Goal: Task Accomplishment & Management: Use online tool/utility

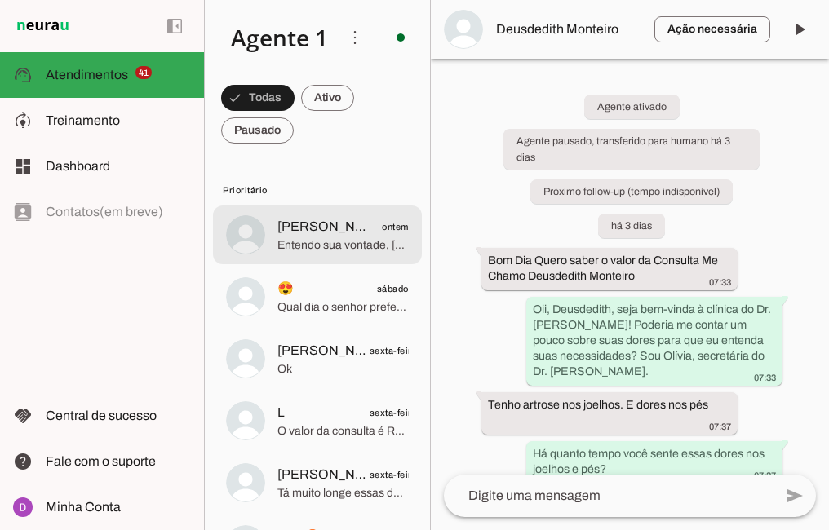
click at [305, 216] on div at bounding box center [342, 235] width 131 height 40
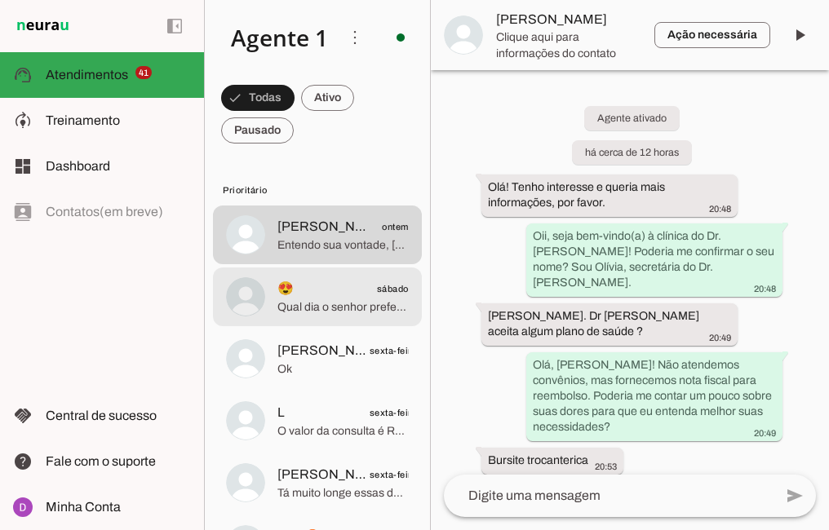
click at [341, 309] on span "Qual dia o senhor prefere?" at bounding box center [342, 308] width 131 height 16
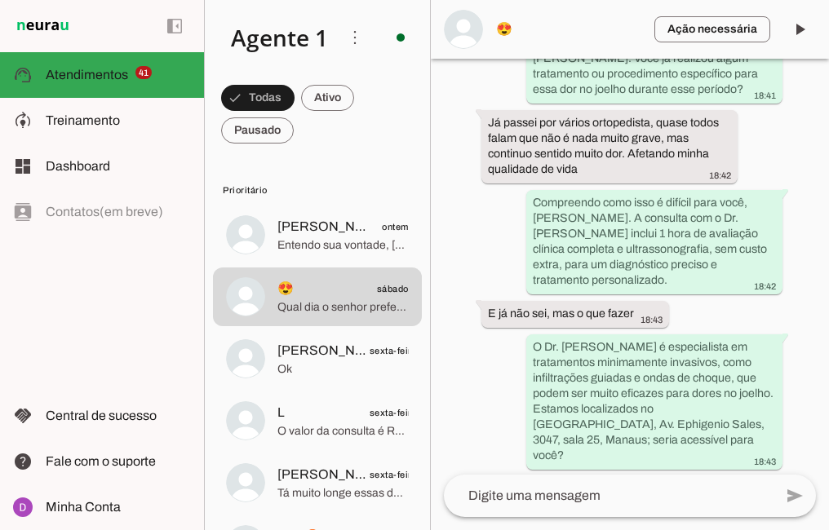
scroll to position [734, 0]
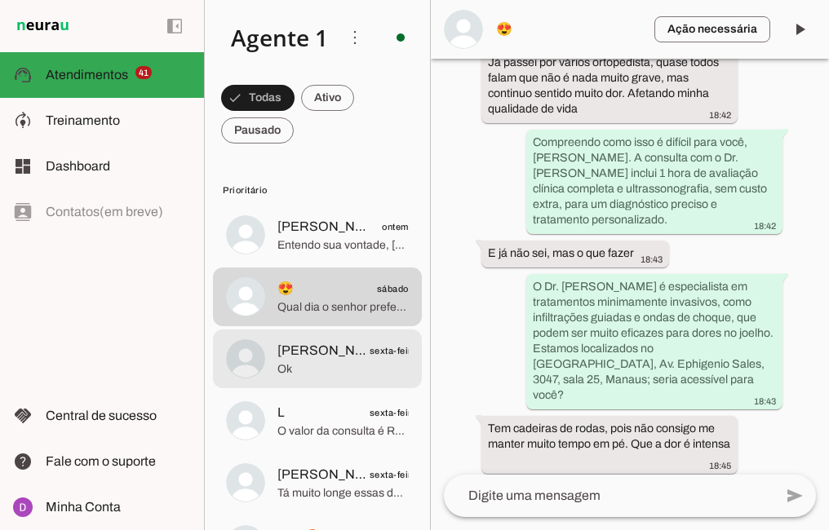
click at [317, 362] on span "Ok" at bounding box center [342, 370] width 131 height 16
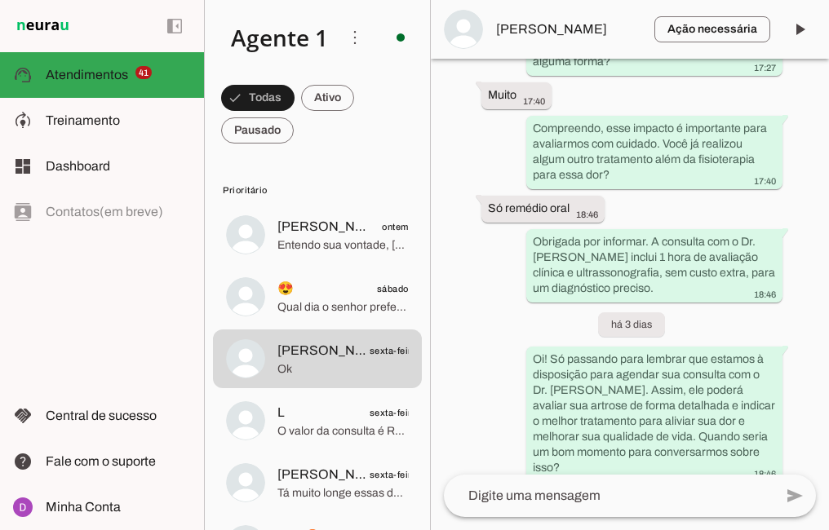
scroll to position [741, 0]
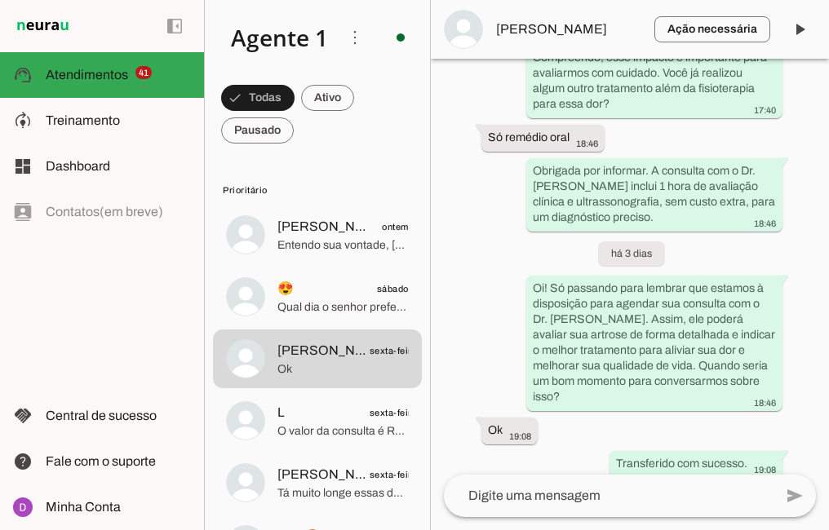
click at [602, 495] on textarea at bounding box center [609, 496] width 330 height 20
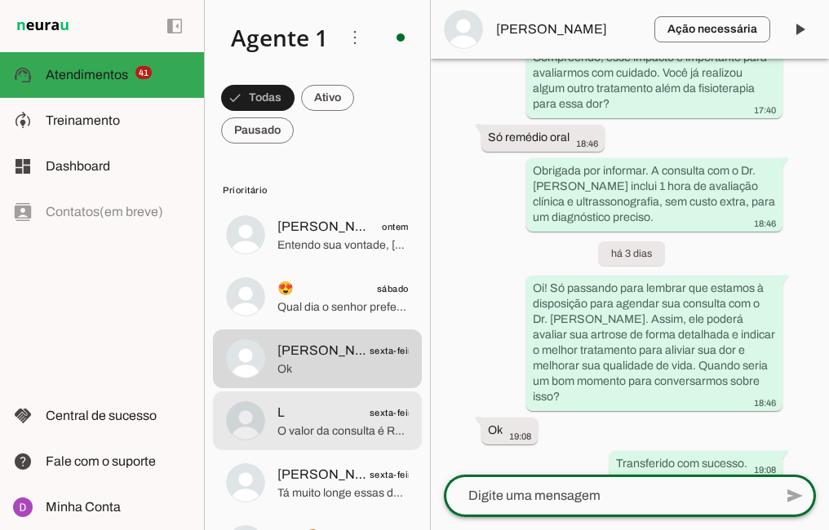
click at [334, 426] on span "O valor da consulta é R$ 600,00, com retorno gratuito em até 30 dias, aceitamos…" at bounding box center [342, 432] width 131 height 16
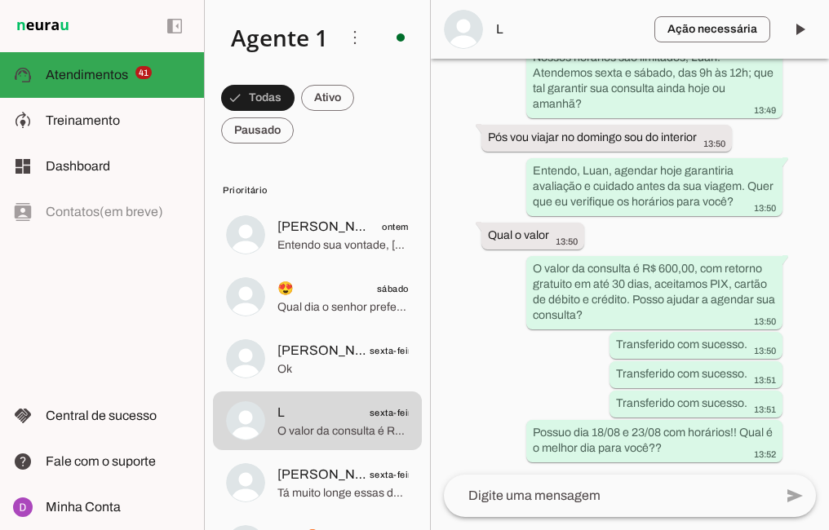
scroll to position [1205, 0]
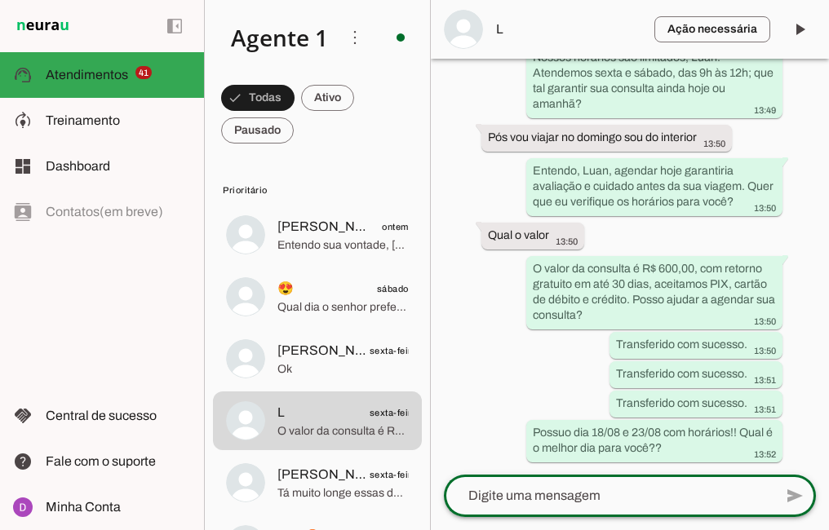
click at [605, 495] on textarea at bounding box center [609, 496] width 330 height 20
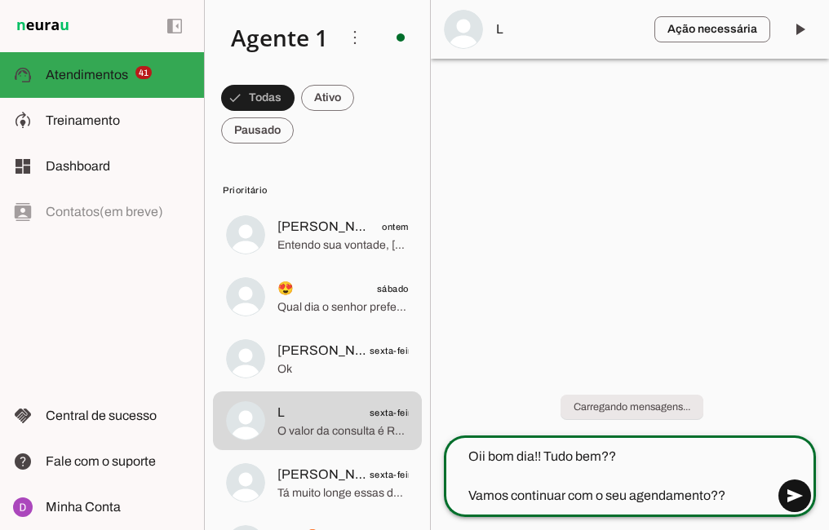
type textarea "Oii bom dia!! Tudo bem?? Vamos continuar com o seu agendamento??"
type md-outlined-text-field "Oii bom dia!! Tudo bem?? Vamos continuar com o seu agendamento??"
click at [800, 502] on span at bounding box center [794, 496] width 39 height 39
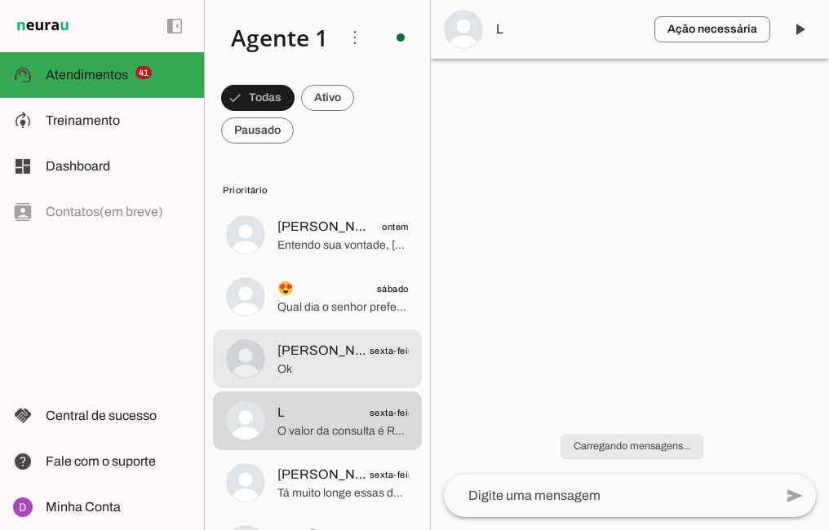
click at [283, 375] on span "Ok" at bounding box center [342, 370] width 131 height 16
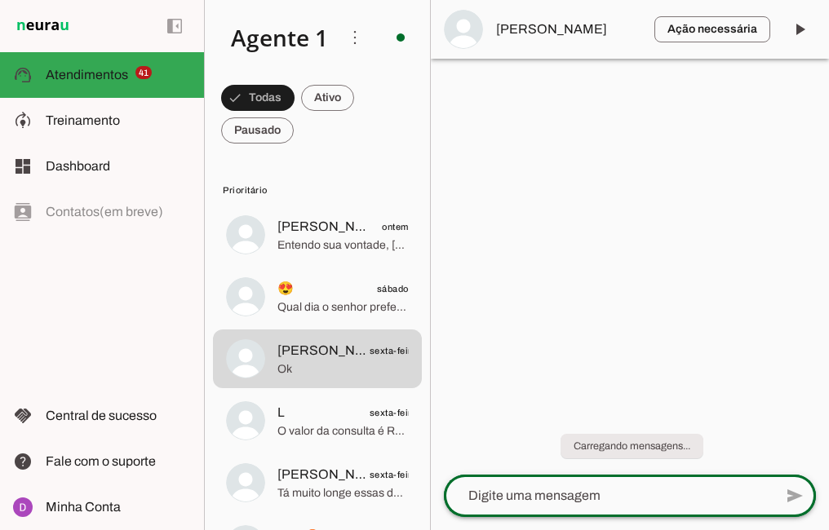
click at [600, 485] on div at bounding box center [609, 496] width 330 height 42
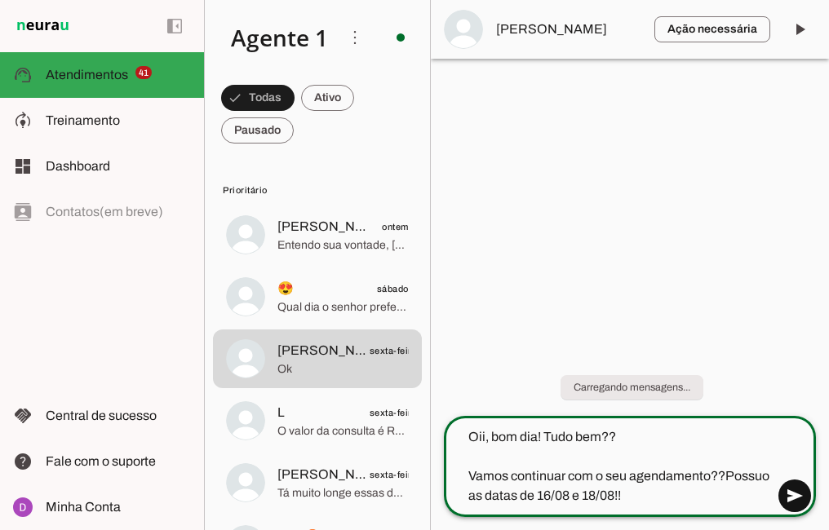
type textarea "Oii, bom dia! Tudo bem?? Vamos continuar com o seu agendamento??Possuo as datas…"
type md-outlined-text-field "Oii, bom dia! Tudo bem?? Vamos continuar com o seu agendamento??Possuo as datas…"
click at [803, 497] on span at bounding box center [794, 496] width 39 height 39
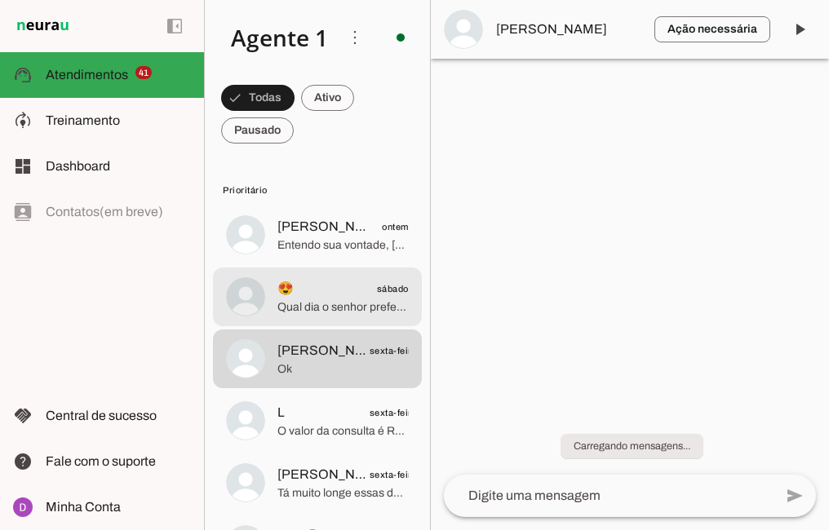
click at [333, 264] on md-item "😍 sábado Qual dia o senhor prefere?" at bounding box center [317, 235] width 209 height 59
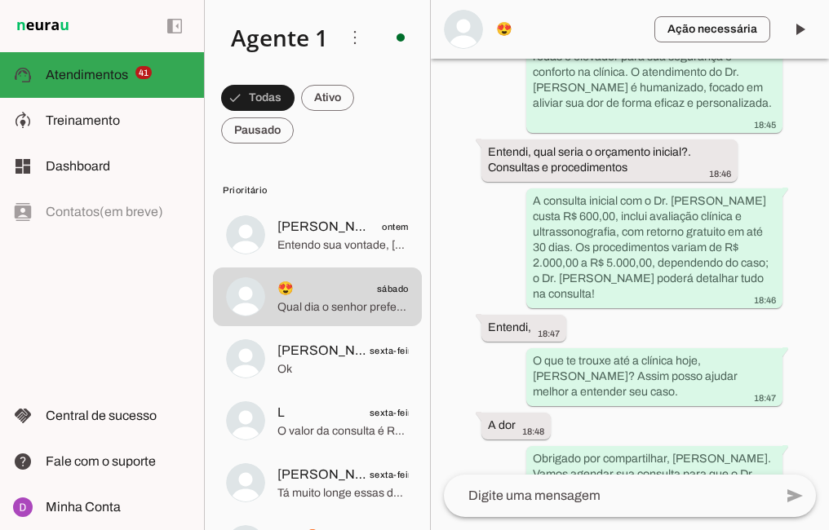
scroll to position [1398, 0]
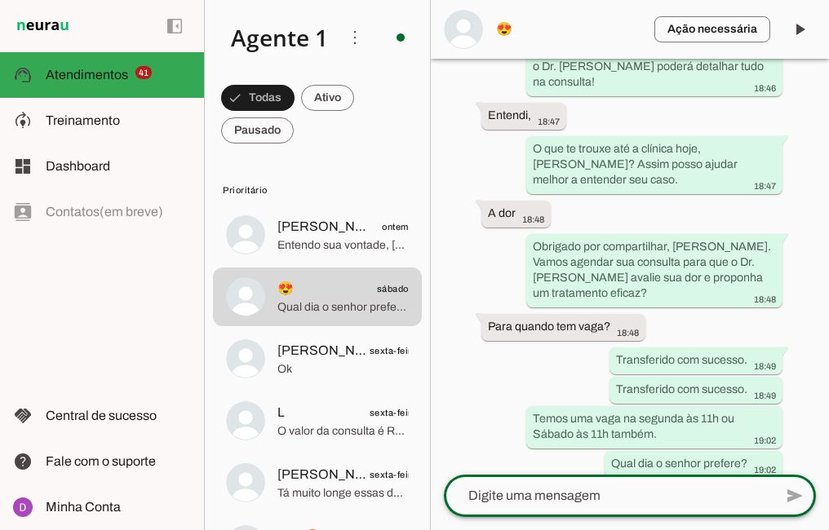
click at [617, 495] on textarea at bounding box center [609, 496] width 330 height 20
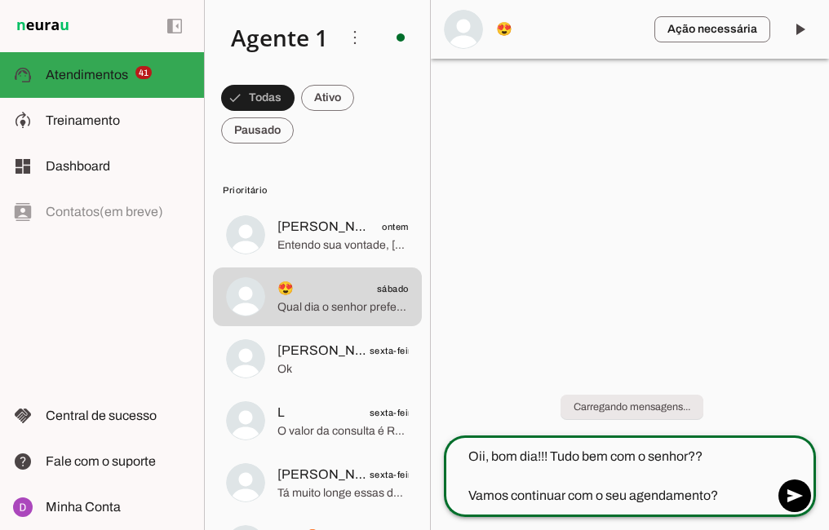
type textarea "Oii, bom dia!!! Tudo bem com o senhor?? Vamos continuar com o seu agendamento??"
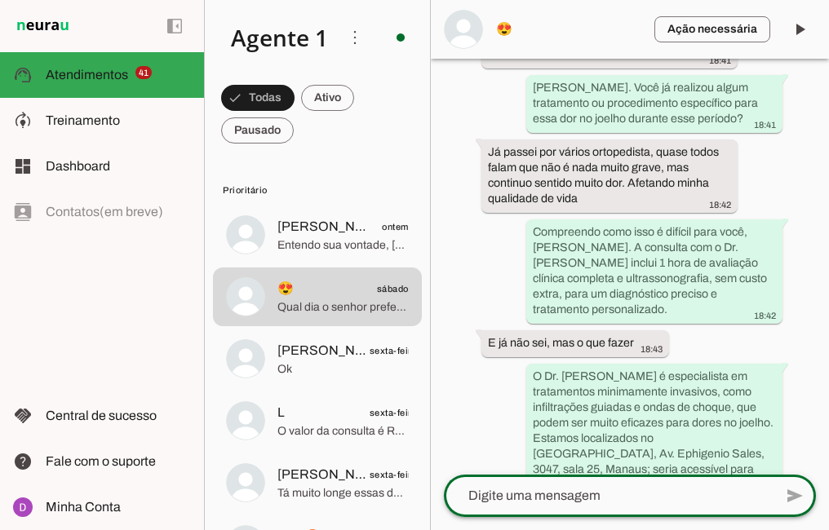
scroll to position [1529, 0]
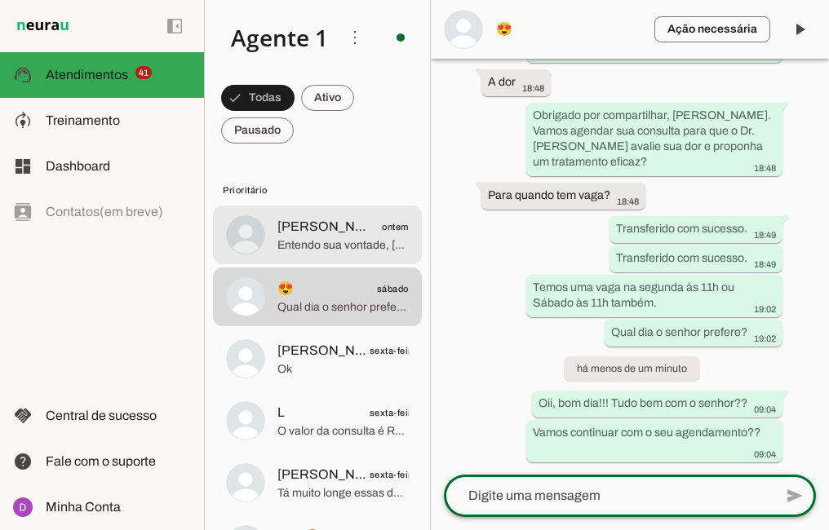
click at [341, 240] on span "Entendo sua vontade, [PERSON_NAME], e o Dr. [PERSON_NAME] foca em tratamentos q…" at bounding box center [342, 246] width 131 height 16
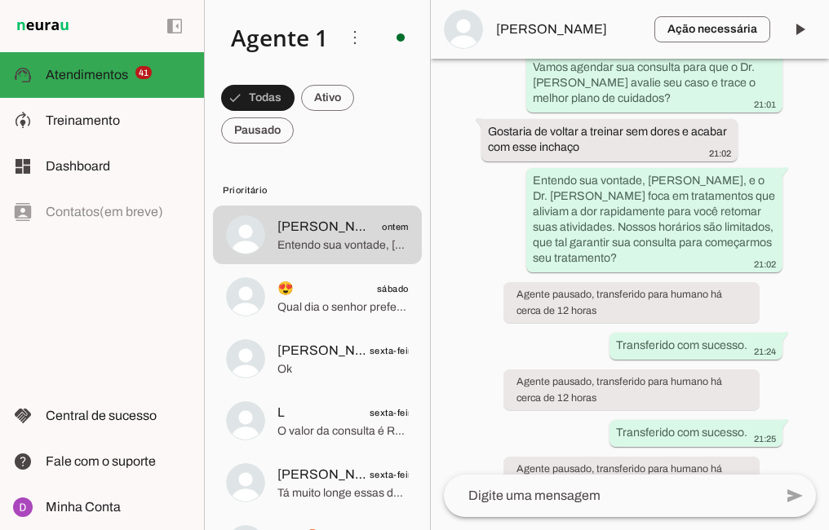
scroll to position [1681, 0]
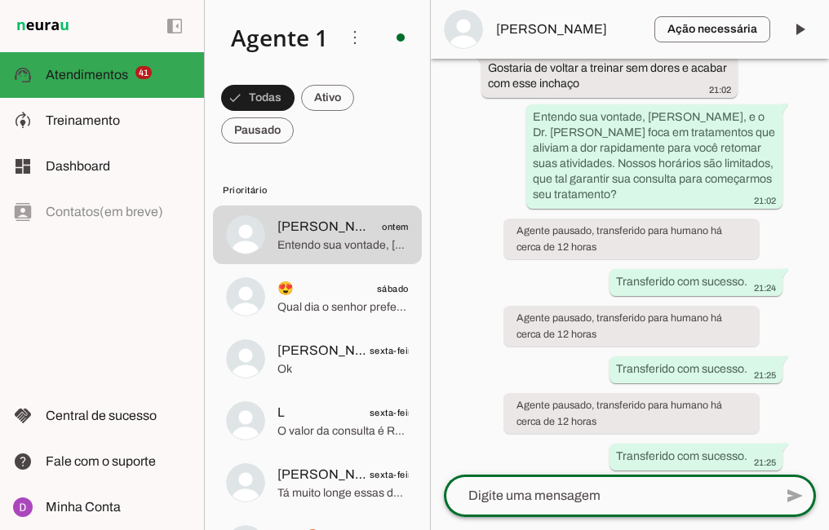
click at [585, 486] on textarea at bounding box center [609, 496] width 330 height 20
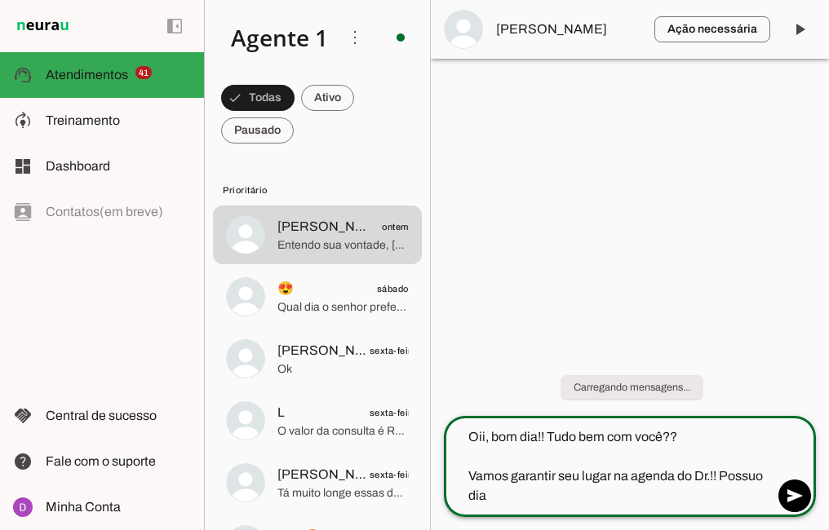
type textarea "Oii, bom dia!! Tudo bem com você?? Vamos garantir seu lugar na agenda do Dr.!! …"
type md-outlined-text-field "Oii, bom dia!! Tudo bem com você?? Vamos garantir seu lugar na agenda do Dr.!! …"
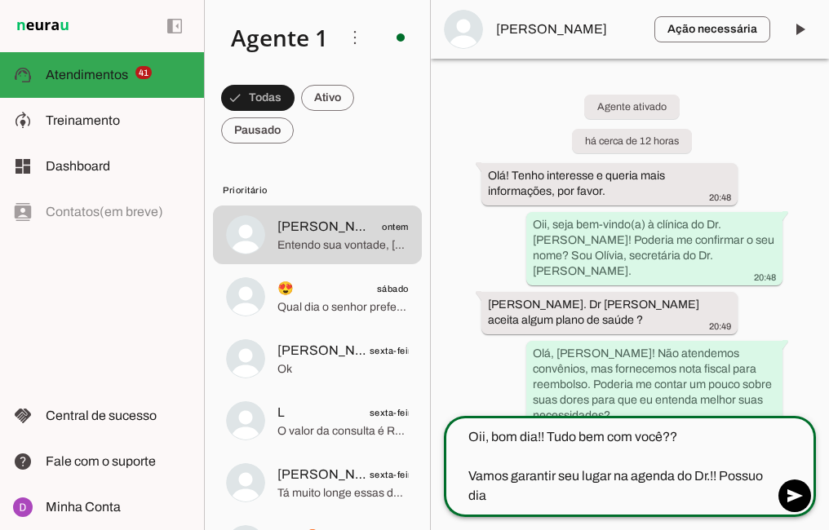
click at [547, 498] on textarea "Oii, bom dia!! Tudo bem com você?? Vamos garantir seu lugar na agenda do Dr.!! …" at bounding box center [609, 467] width 330 height 78
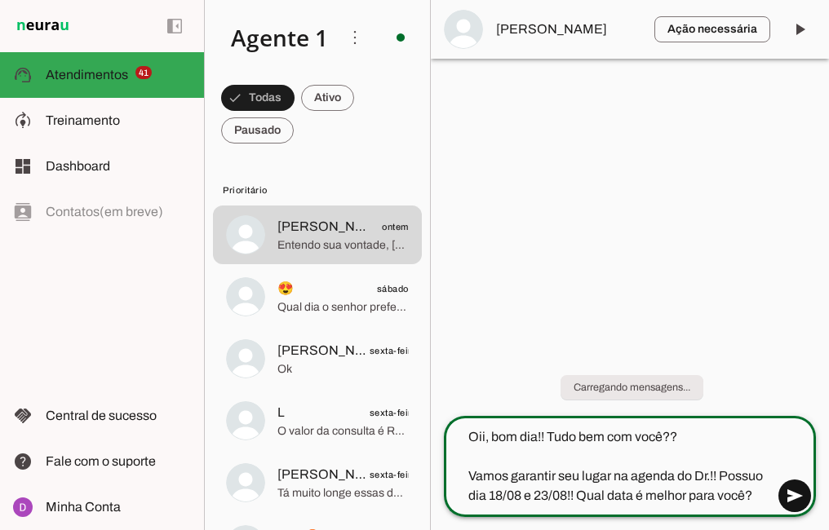
type textarea "Oii, bom dia!! Tudo bem com você?? Vamos garantir seu lugar na agenda do Dr.!! …"
type md-outlined-text-field "Oii, bom dia!! Tudo bem com você?? Vamos garantir seu lugar na agenda do Dr.!! …"
click at [782, 488] on span at bounding box center [794, 496] width 39 height 39
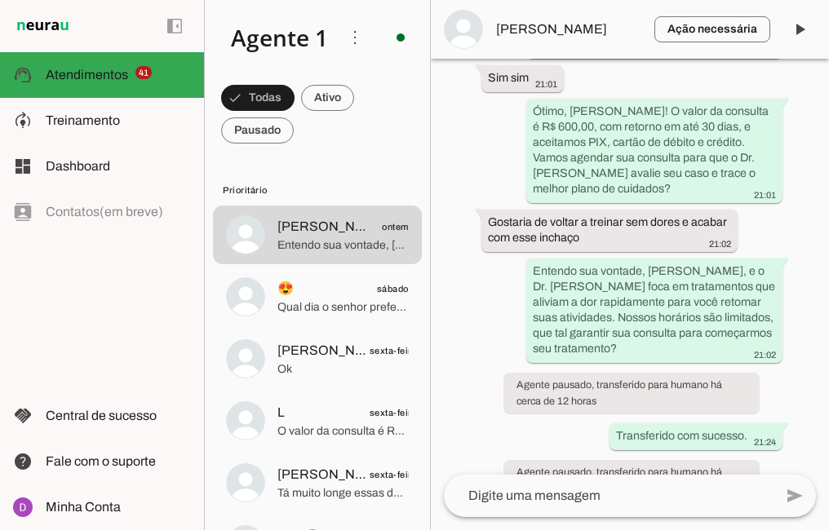
scroll to position [1813, 0]
